Goal: Book appointment/travel/reservation

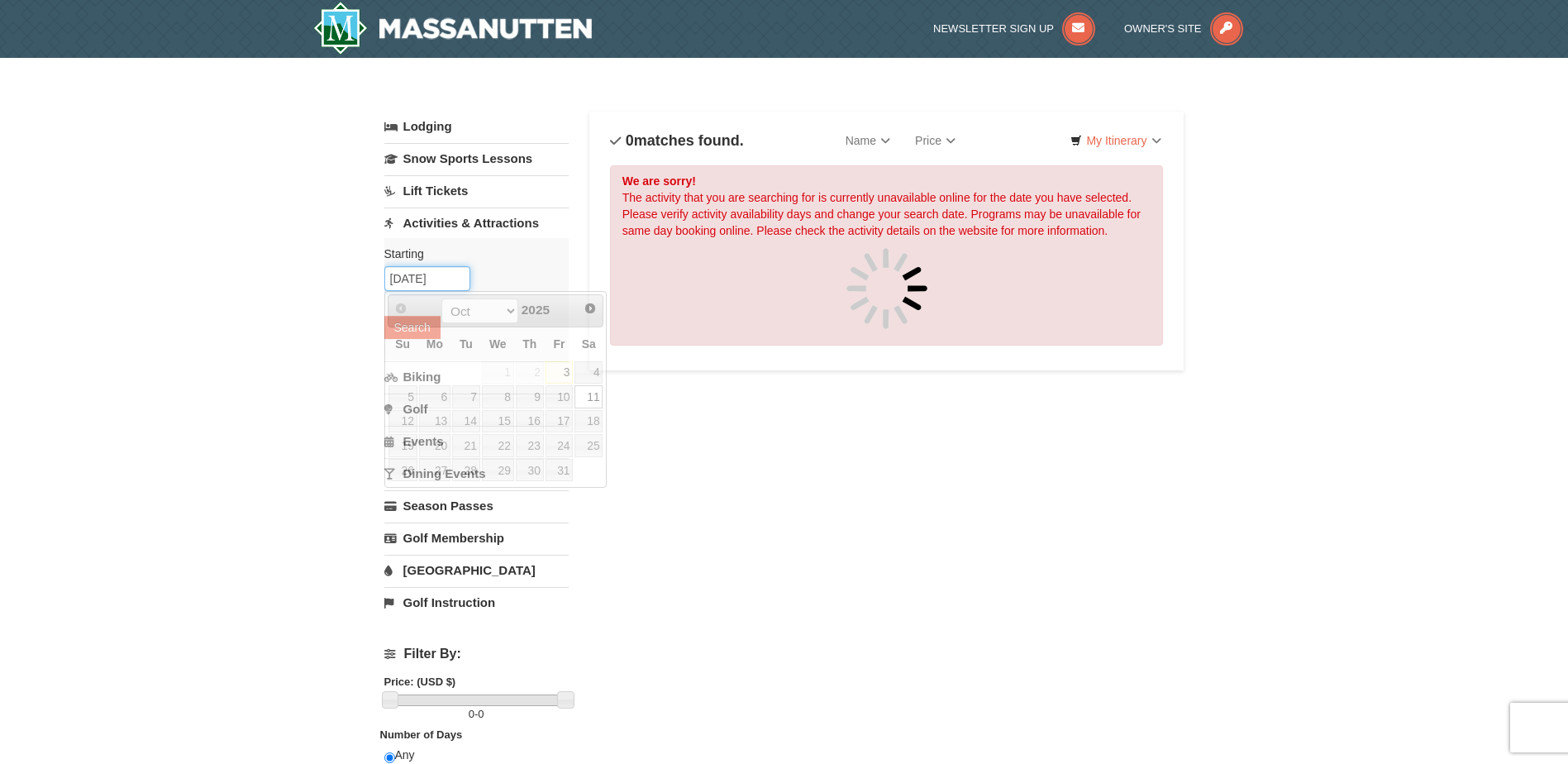
click at [461, 280] on input "[DATE]" at bounding box center [428, 278] width 86 height 25
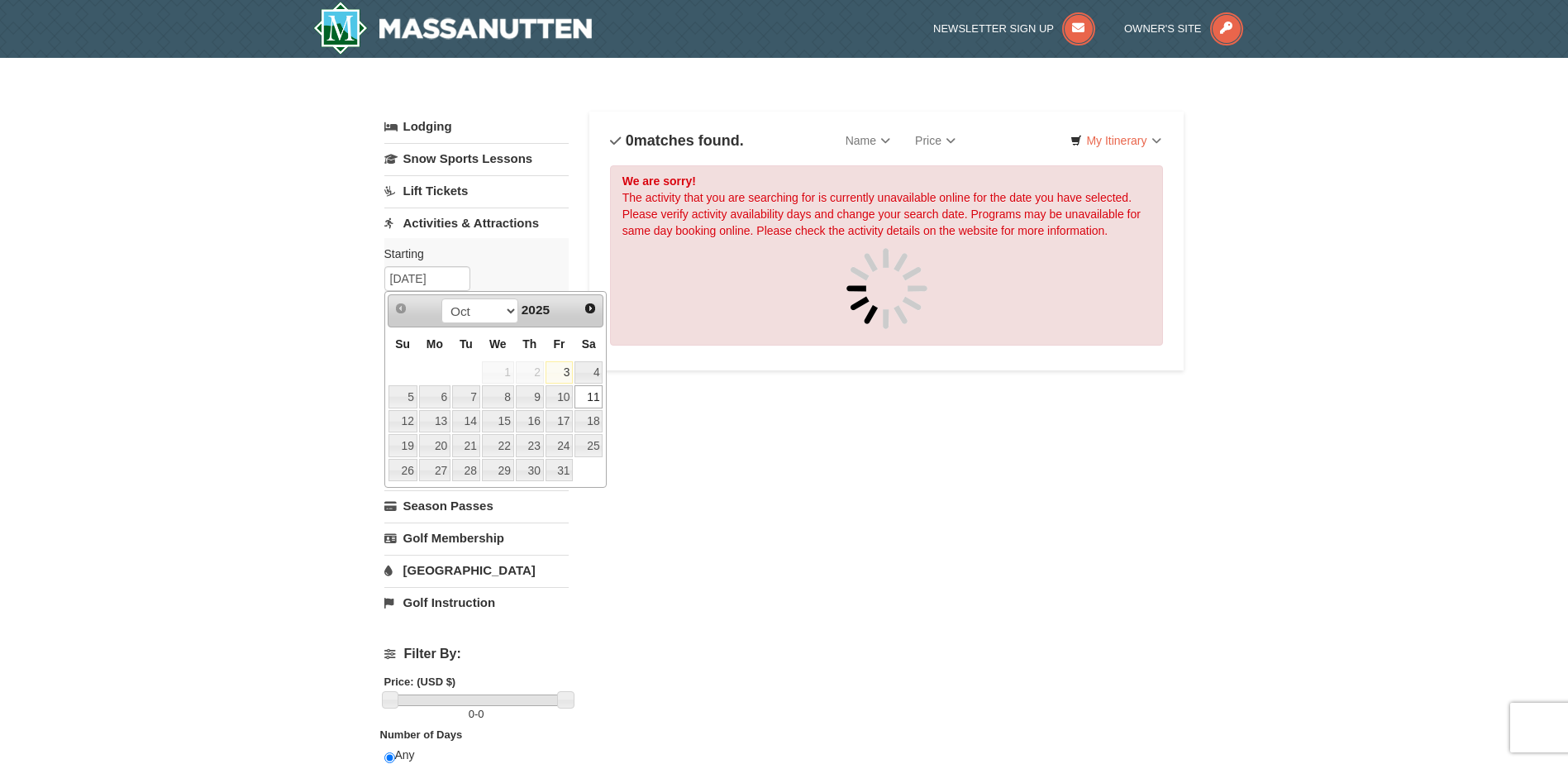
click at [587, 398] on link "11" at bounding box center [588, 396] width 28 height 23
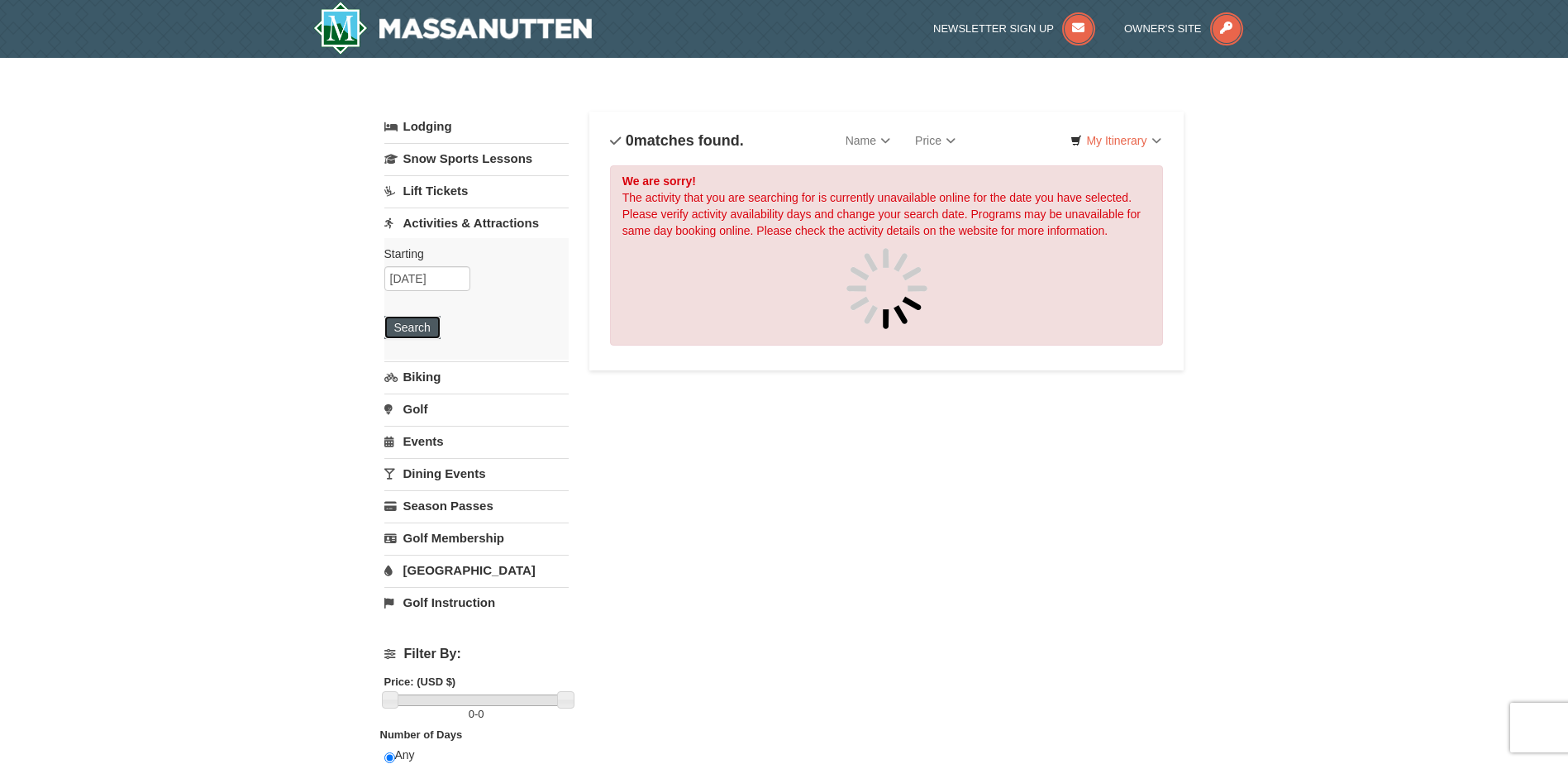
click at [415, 322] on button "Search" at bounding box center [412, 327] width 56 height 23
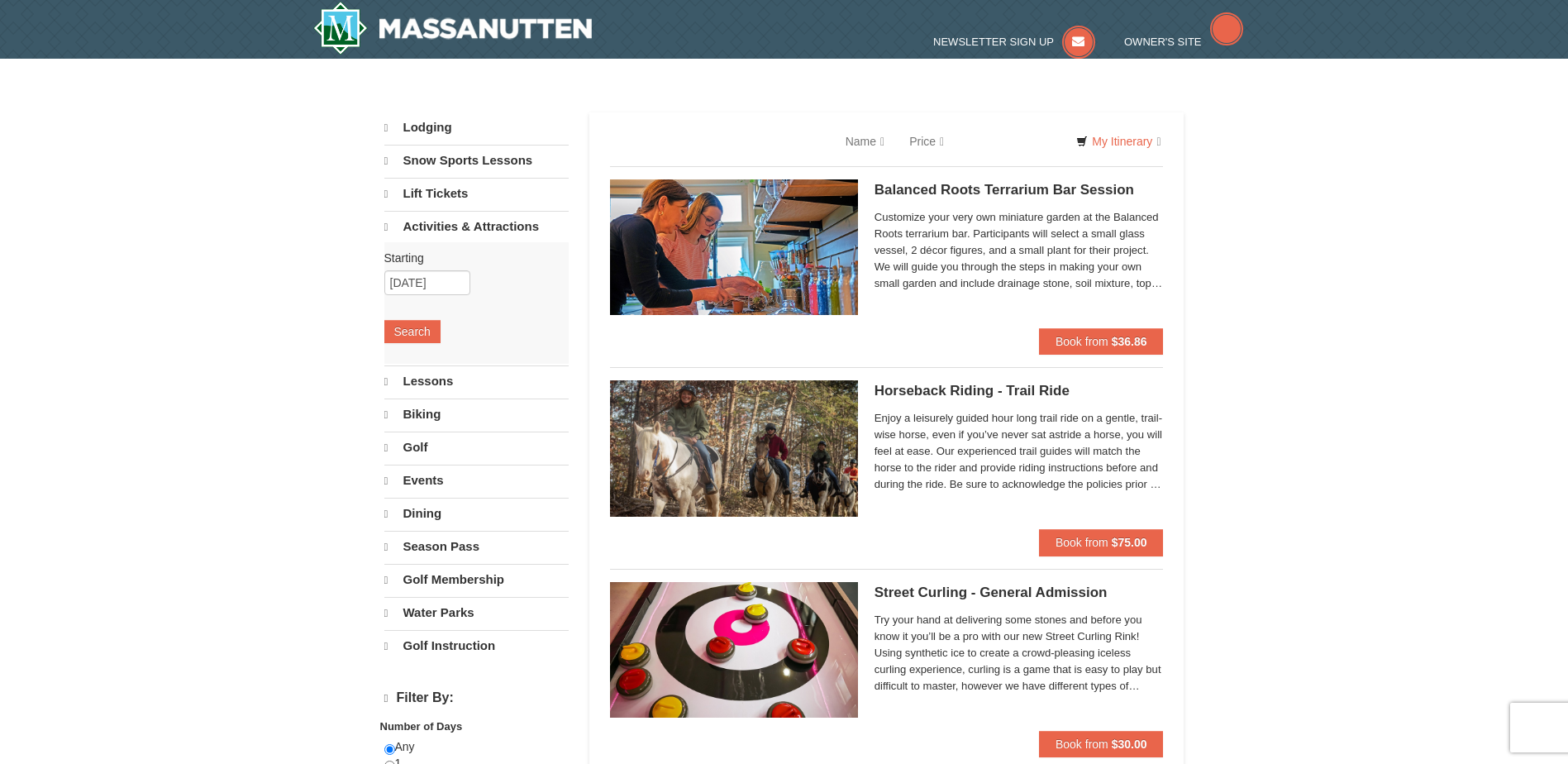
select select "10"
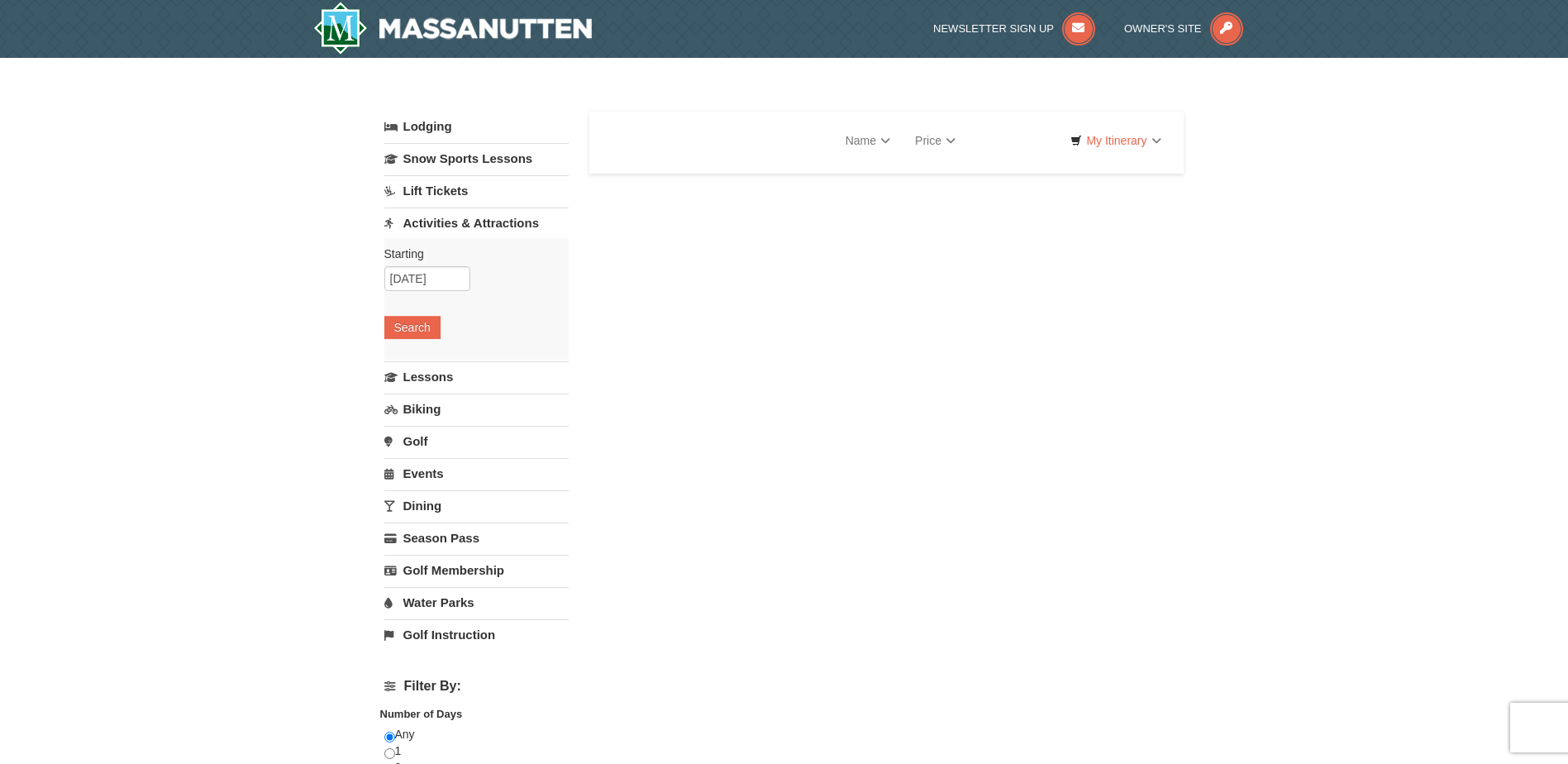
select select "10"
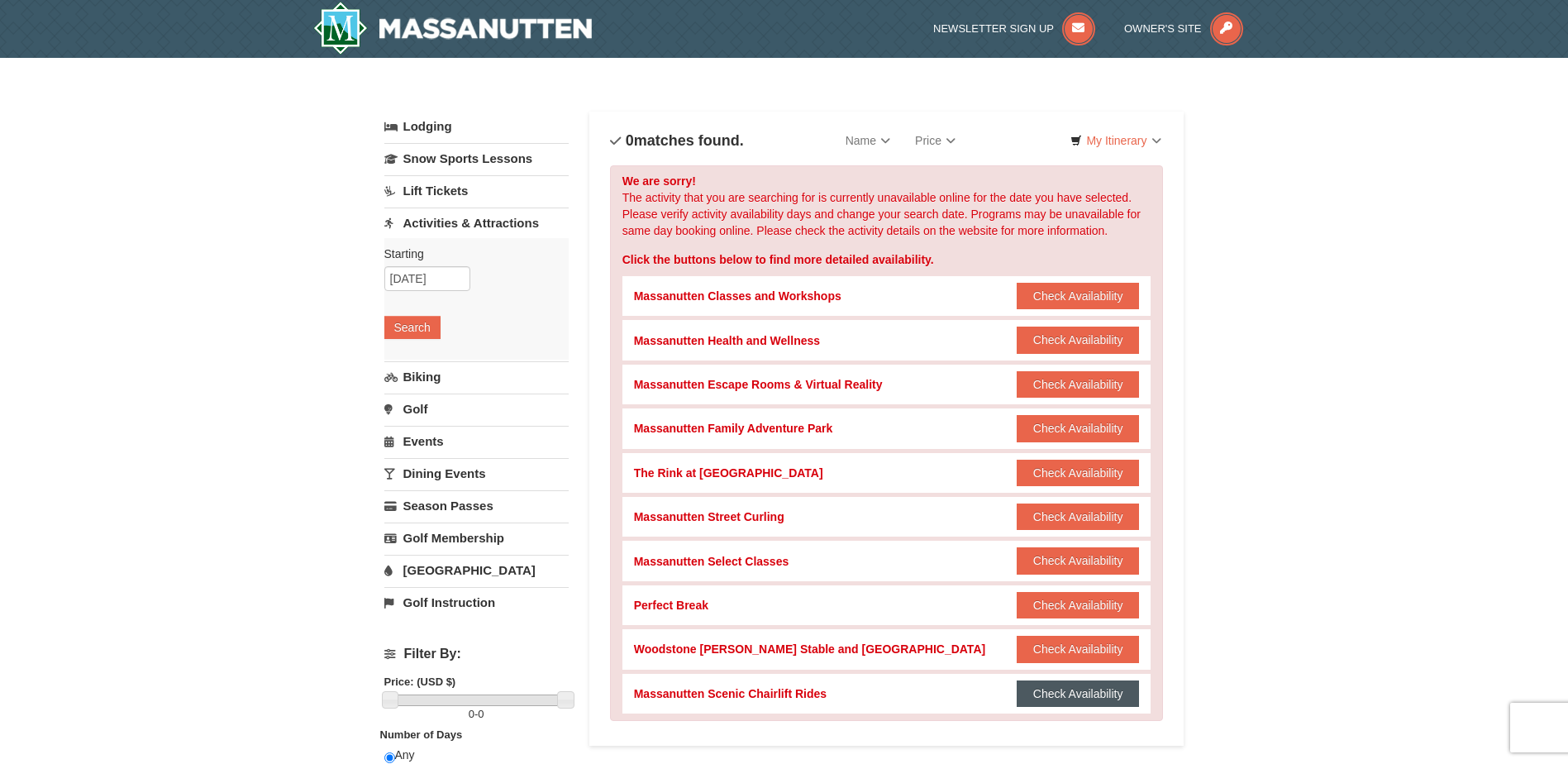
click at [1072, 691] on button "Check Availability" at bounding box center [1079, 693] width 123 height 27
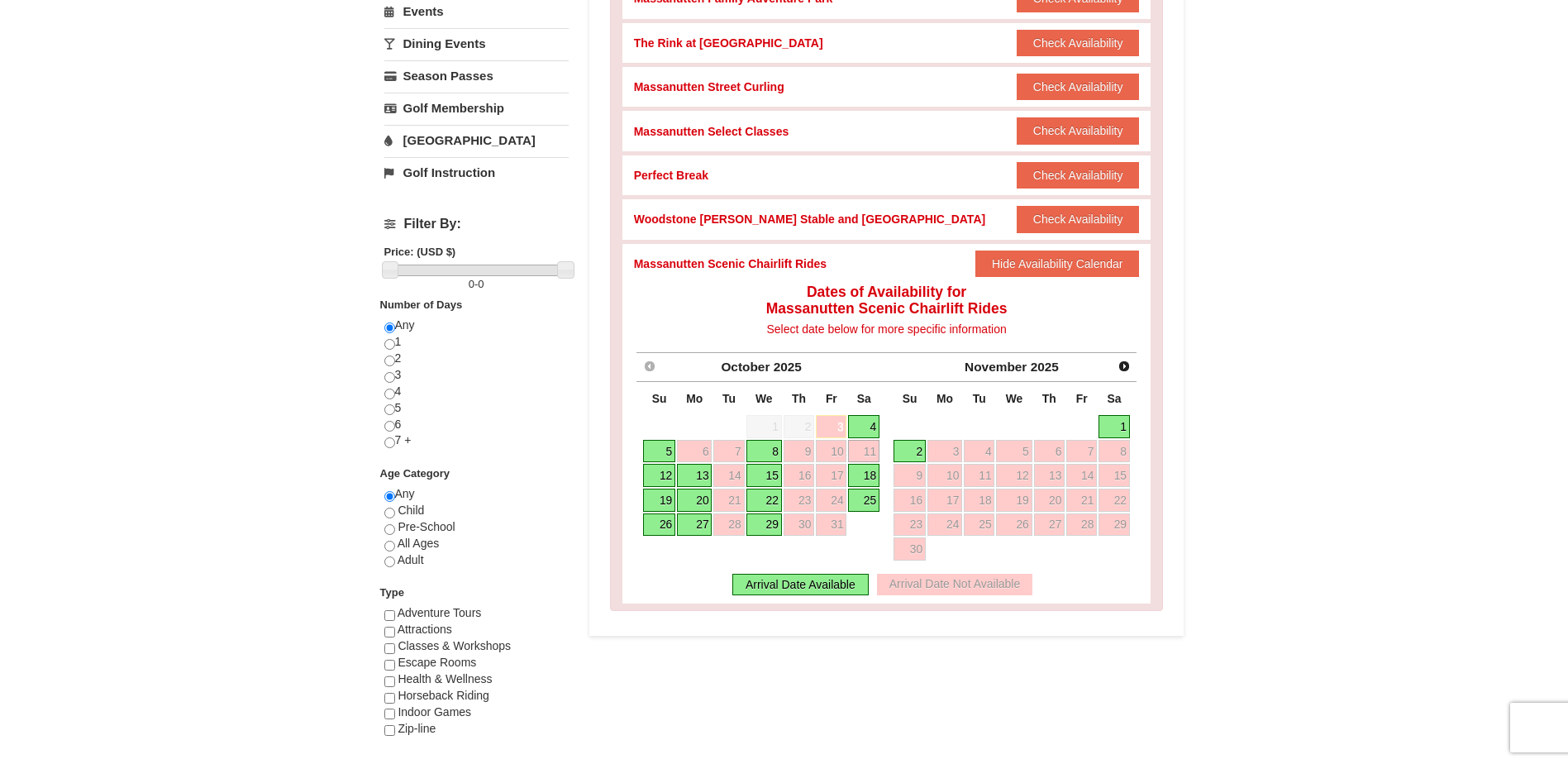
scroll to position [507, 0]
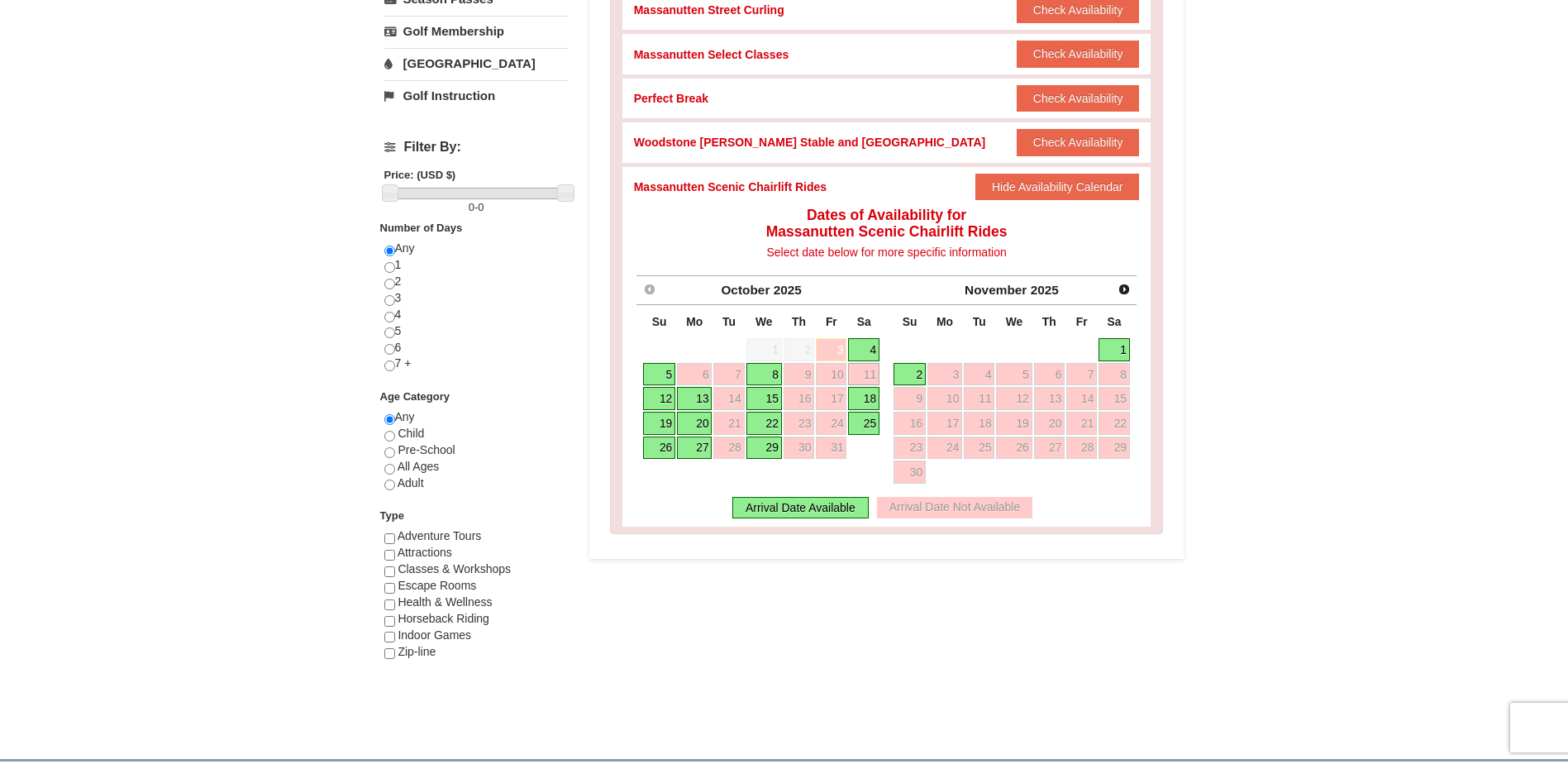
click at [649, 398] on link "12" at bounding box center [659, 398] width 32 height 23
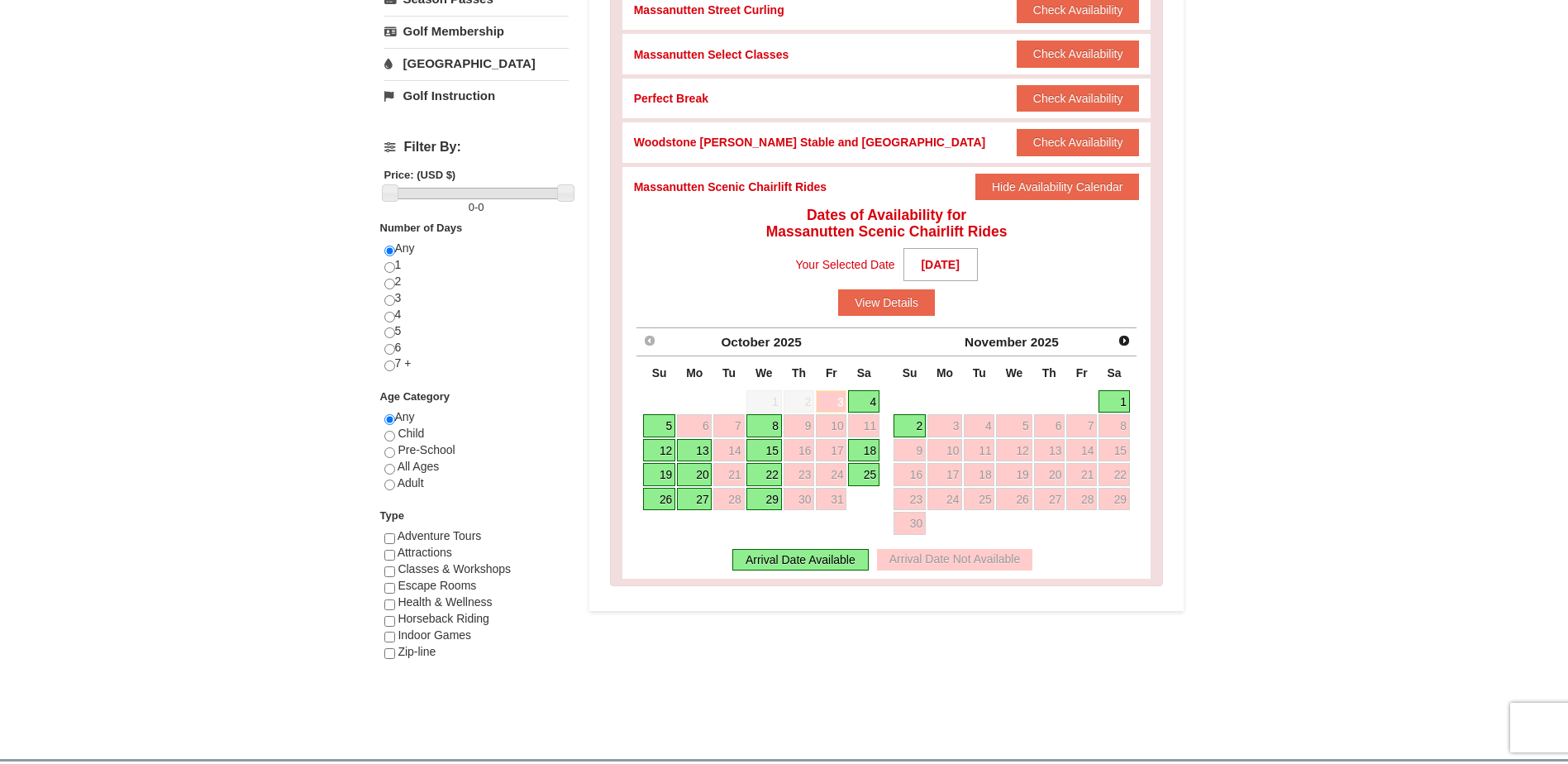
click at [659, 449] on link "12" at bounding box center [659, 450] width 32 height 23
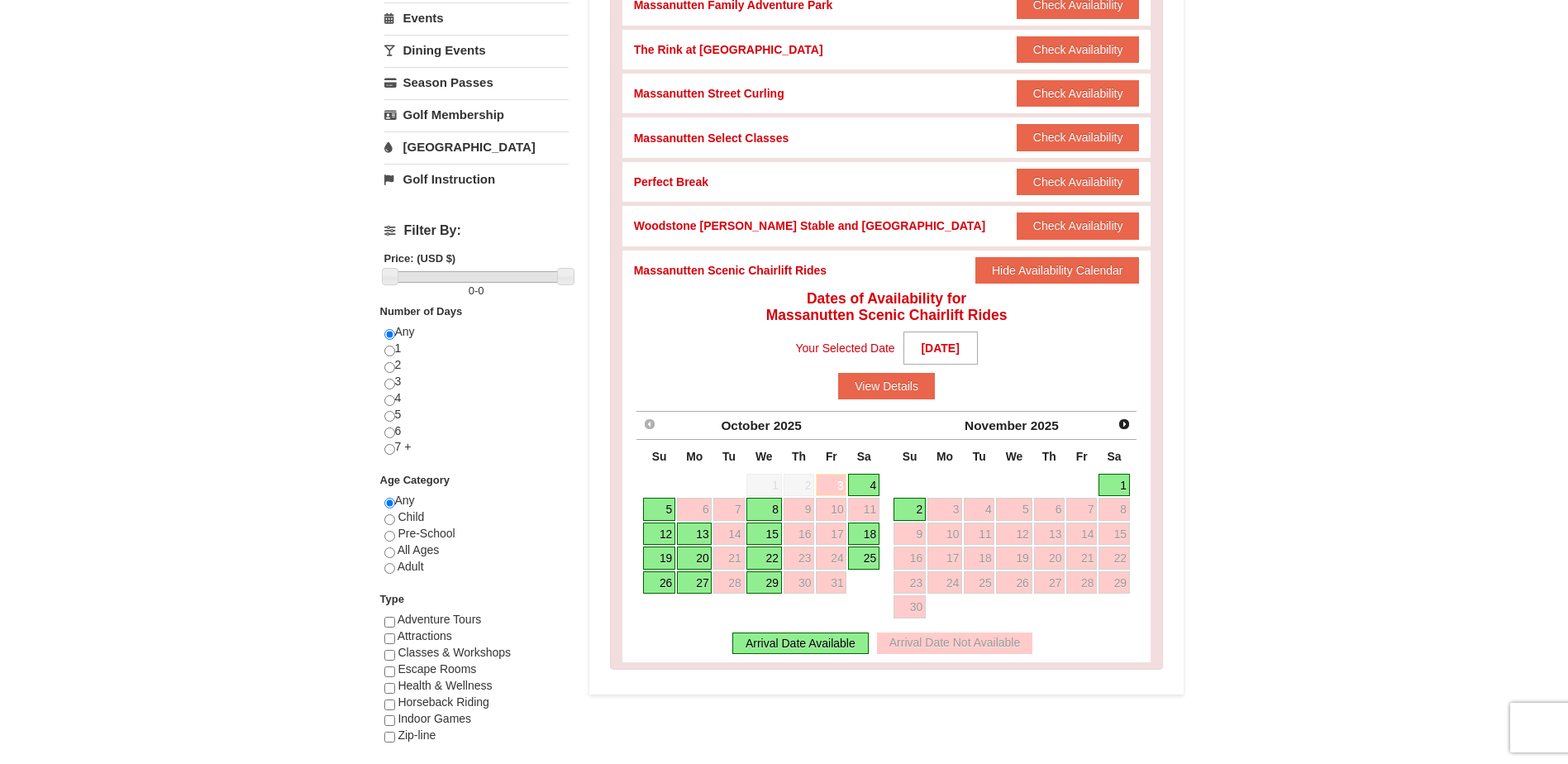
scroll to position [443, 0]
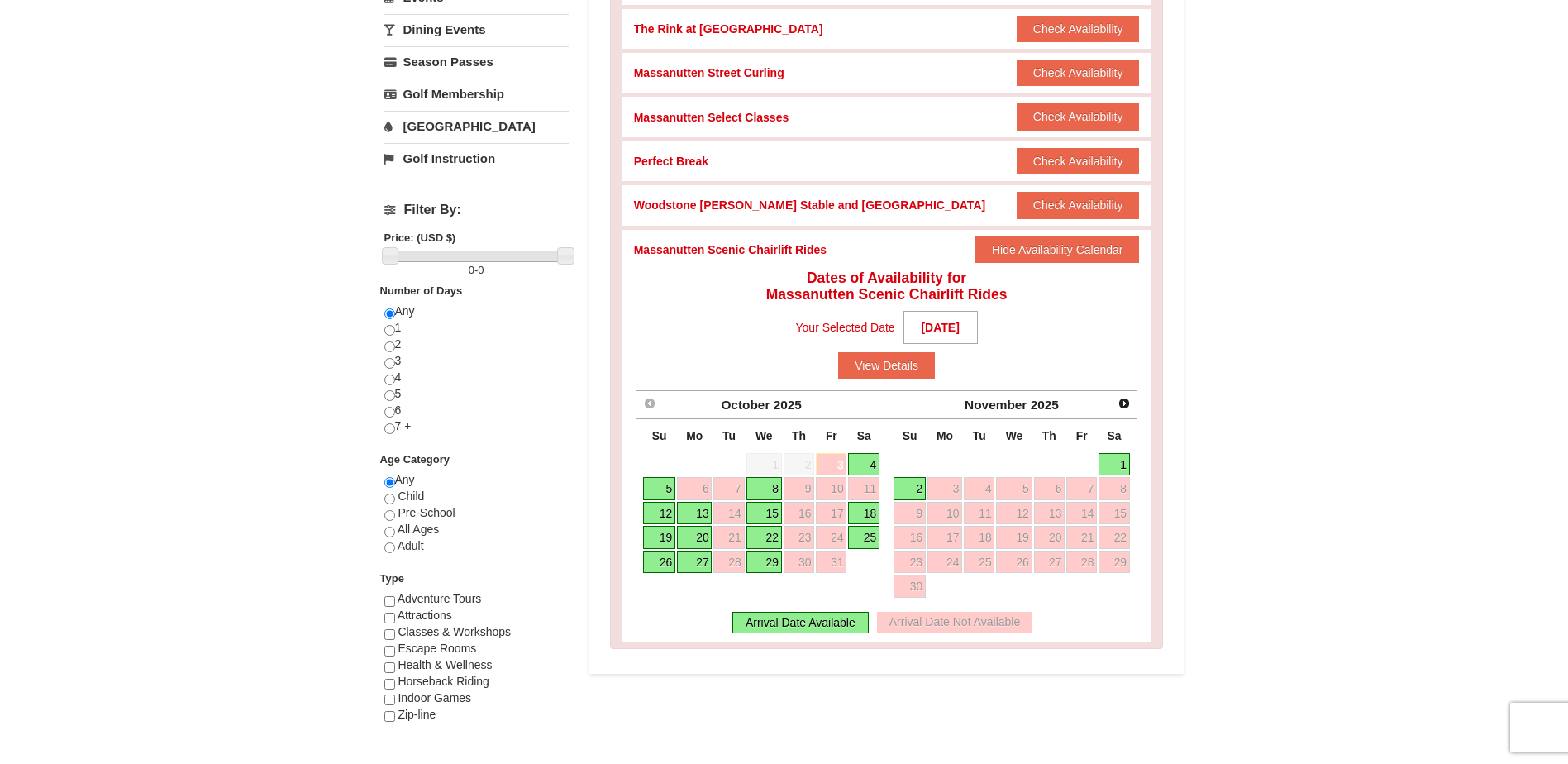
click at [764, 493] on link "8" at bounding box center [764, 488] width 36 height 23
